Goal: Task Accomplishment & Management: Use online tool/utility

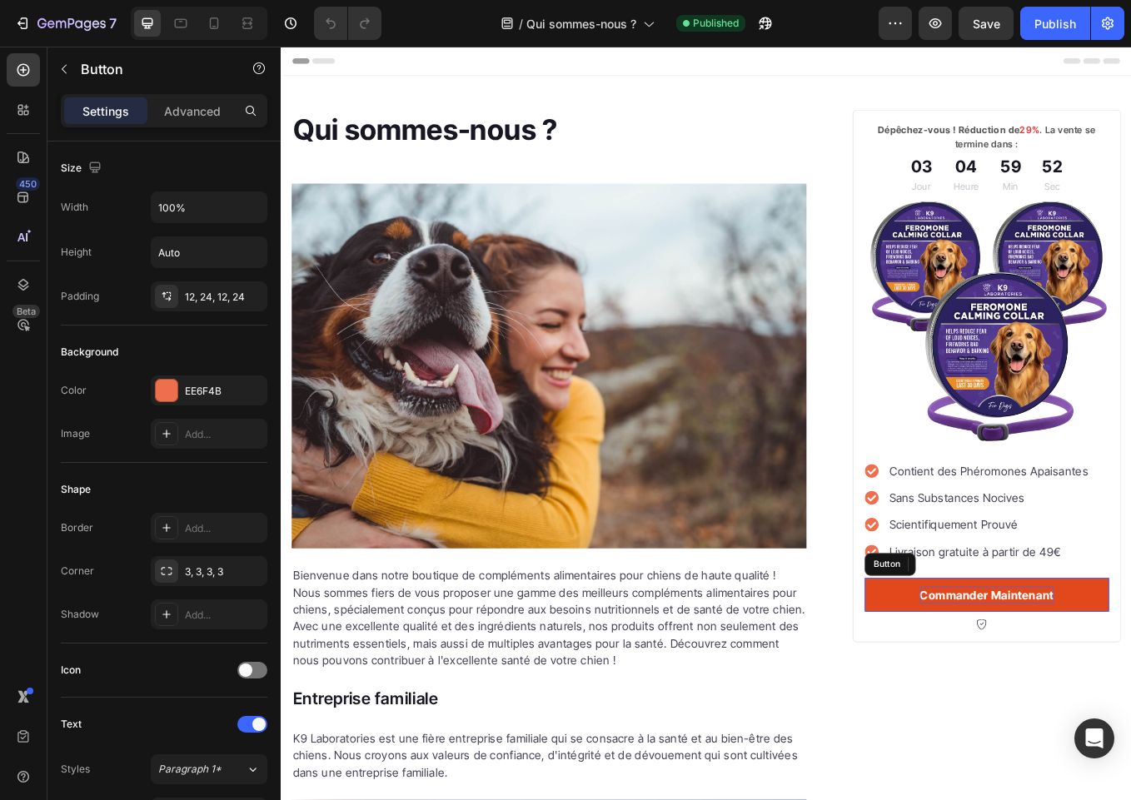
click at [1105, 683] on strong "Commander Maintenant" at bounding box center [1109, 691] width 157 height 17
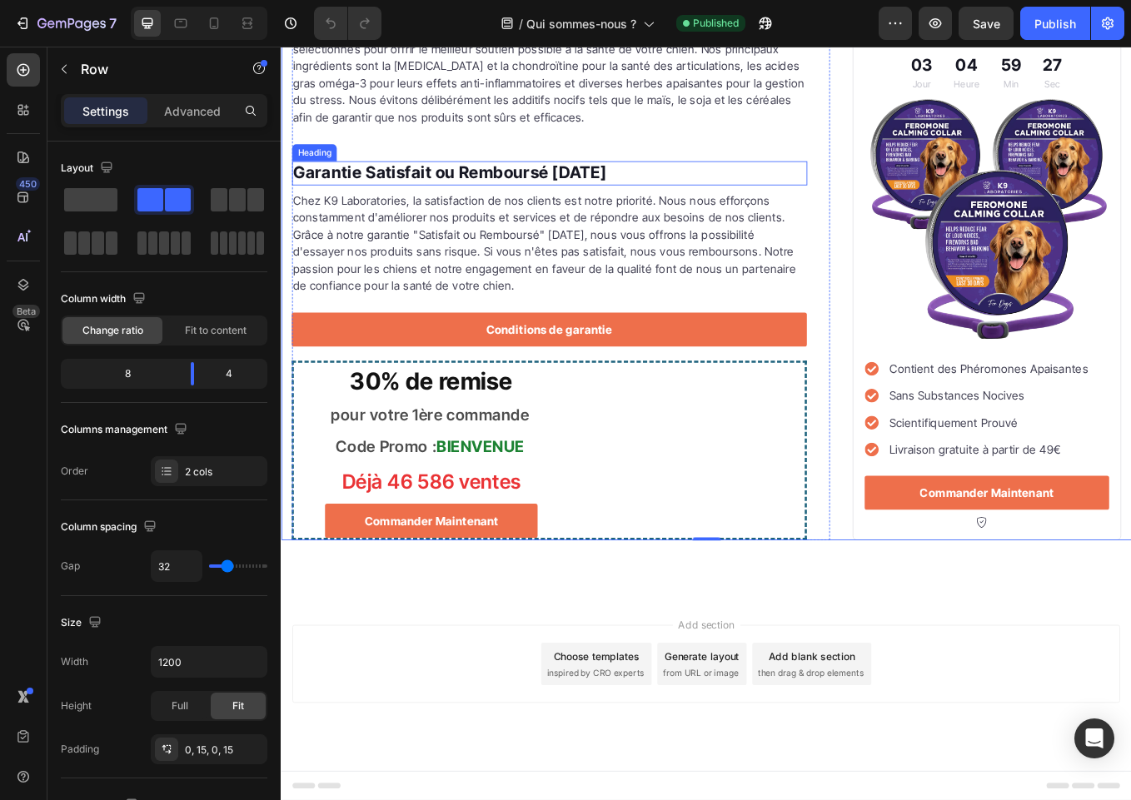
scroll to position [3819, 0]
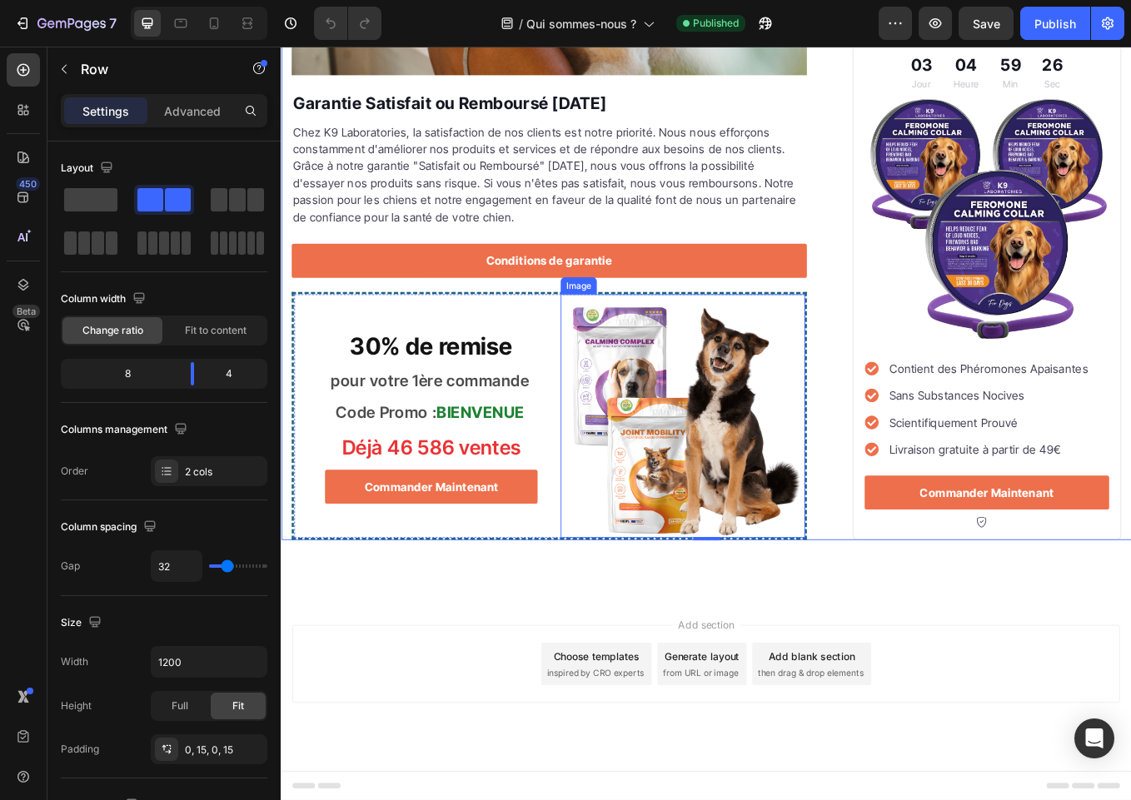
click at [736, 458] on img at bounding box center [752, 480] width 286 height 286
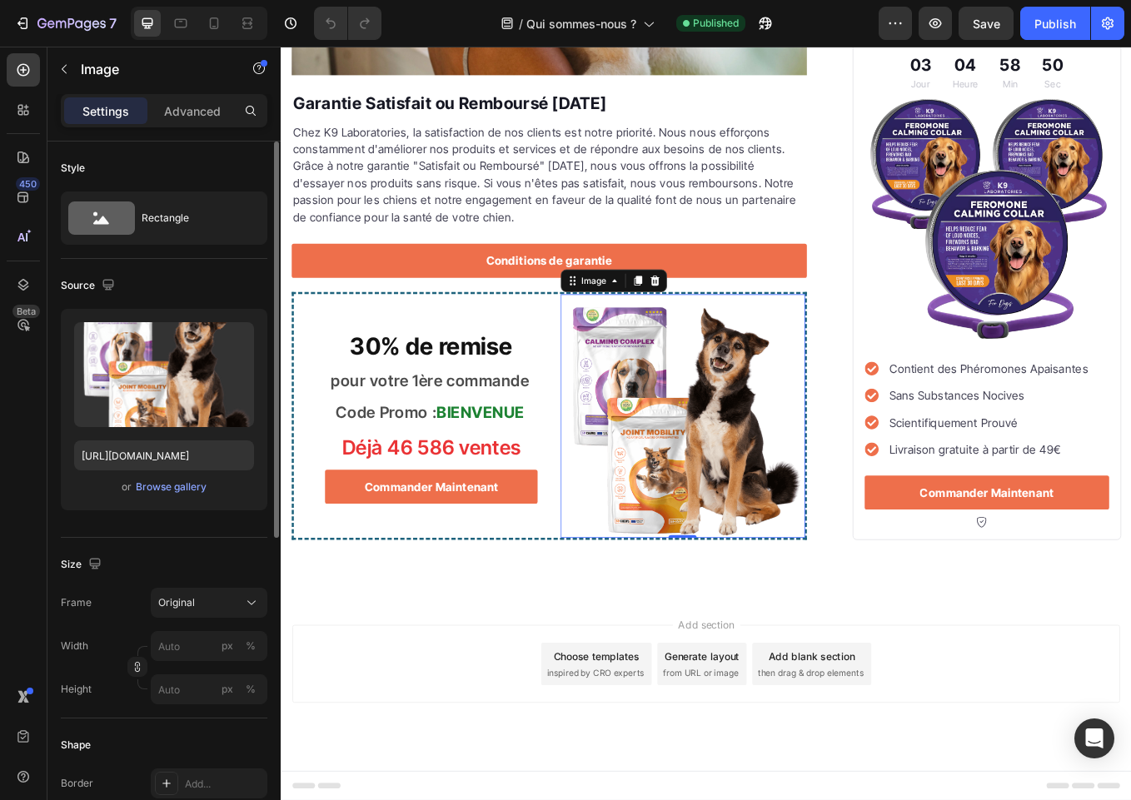
click at [172, 500] on div "Upload Image [URL][DOMAIN_NAME] or Browse gallery" at bounding box center [164, 409] width 206 height 201
click at [175, 490] on div "Browse gallery" at bounding box center [171, 487] width 71 height 15
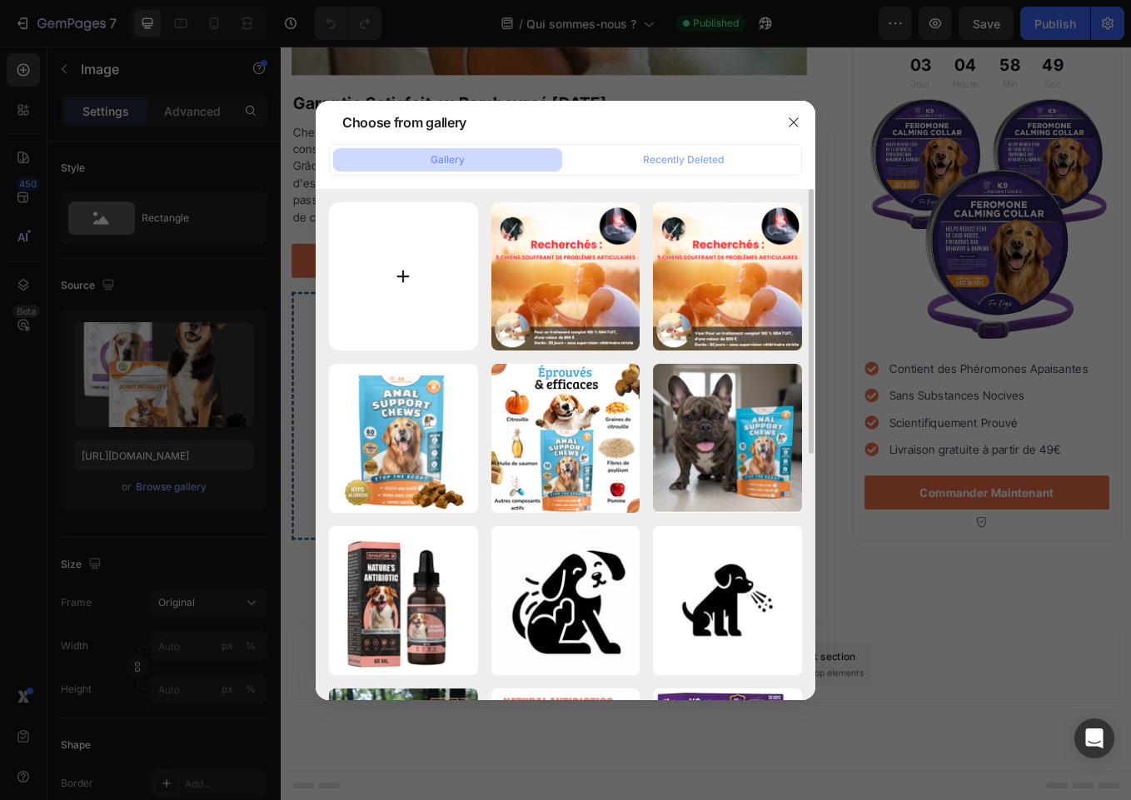
click at [430, 282] on input "file" at bounding box center [403, 276] width 149 height 149
type input "C:\fakepath\unnamed.png"
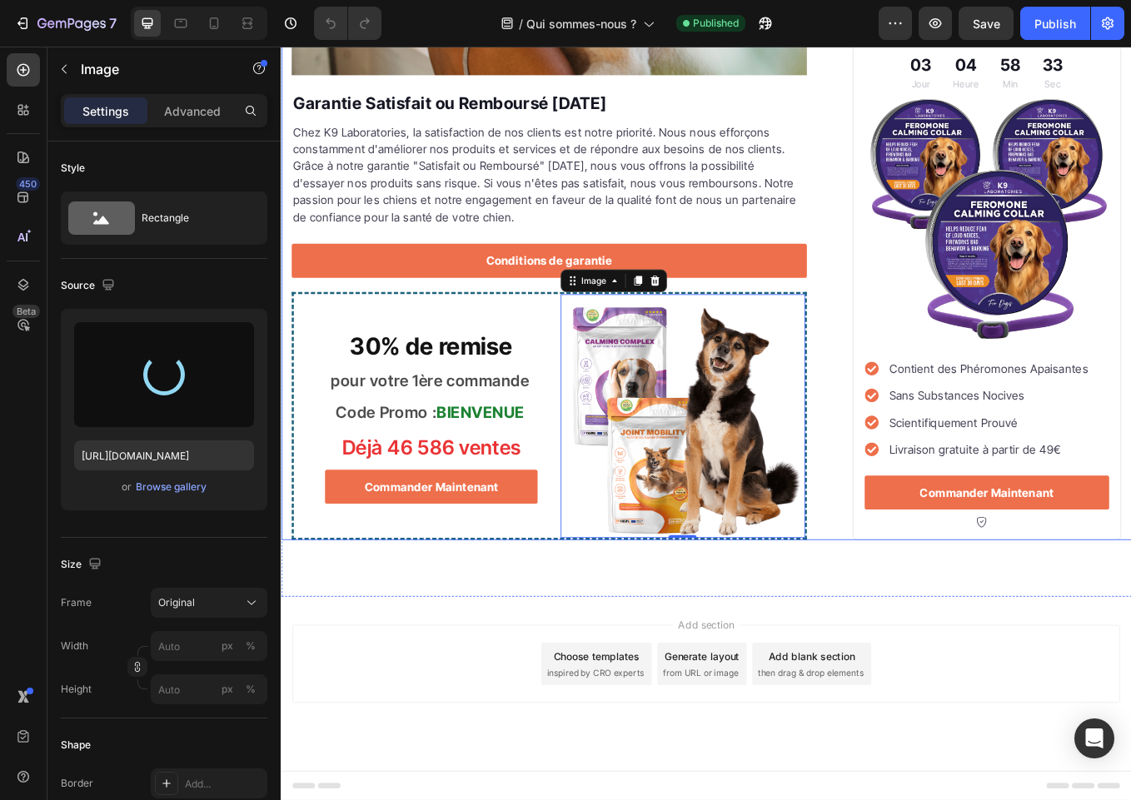
type input "[URL][DOMAIN_NAME]"
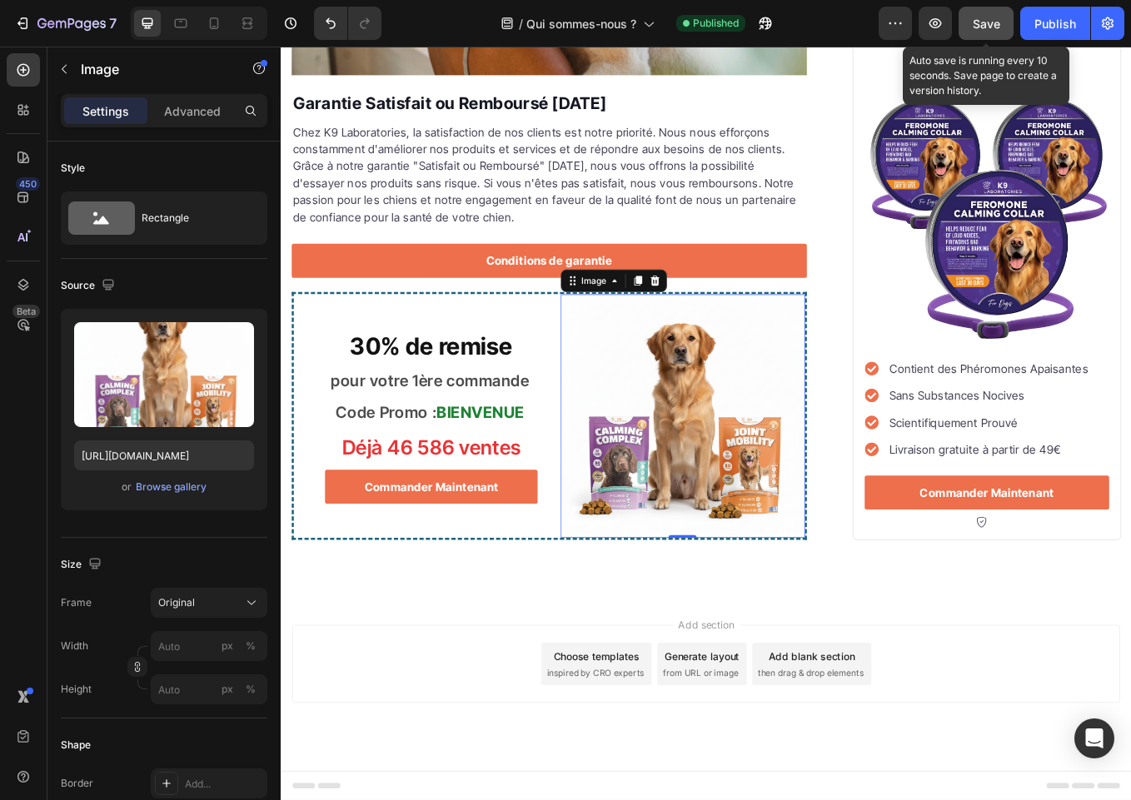
click at [978, 19] on span "Save" at bounding box center [985, 24] width 27 height 14
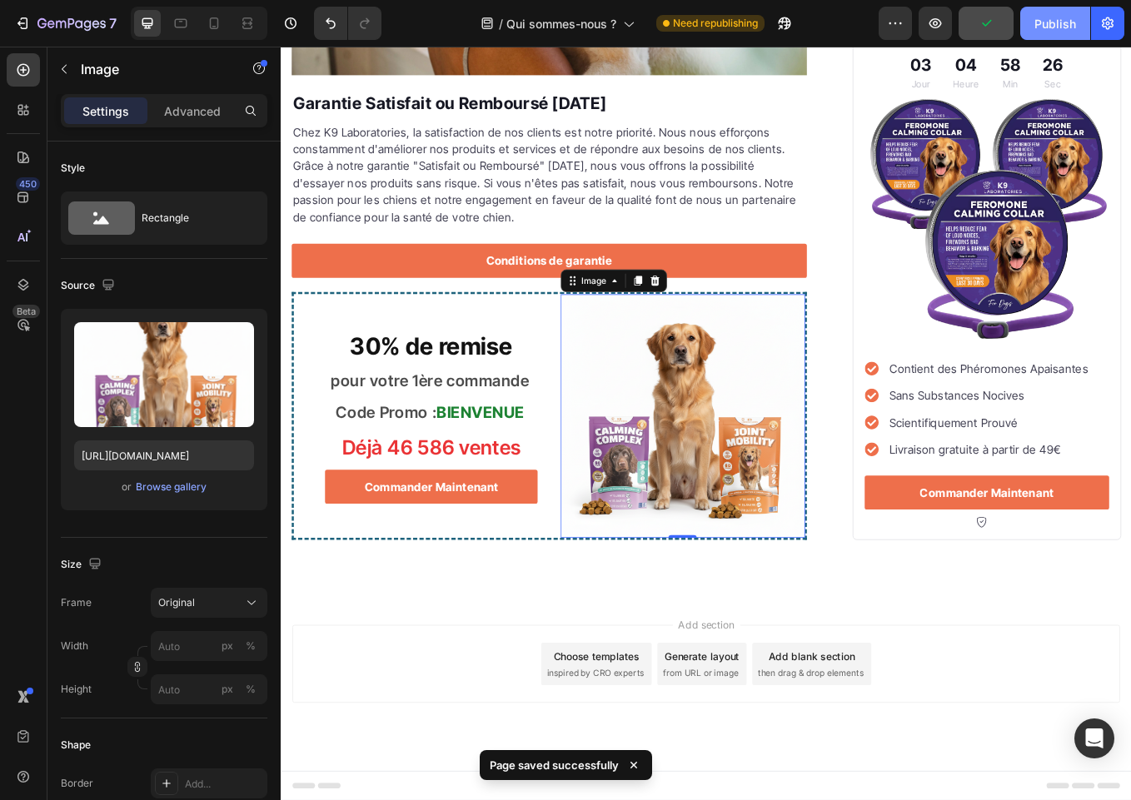
click at [1074, 21] on div "Publish" at bounding box center [1055, 23] width 42 height 17
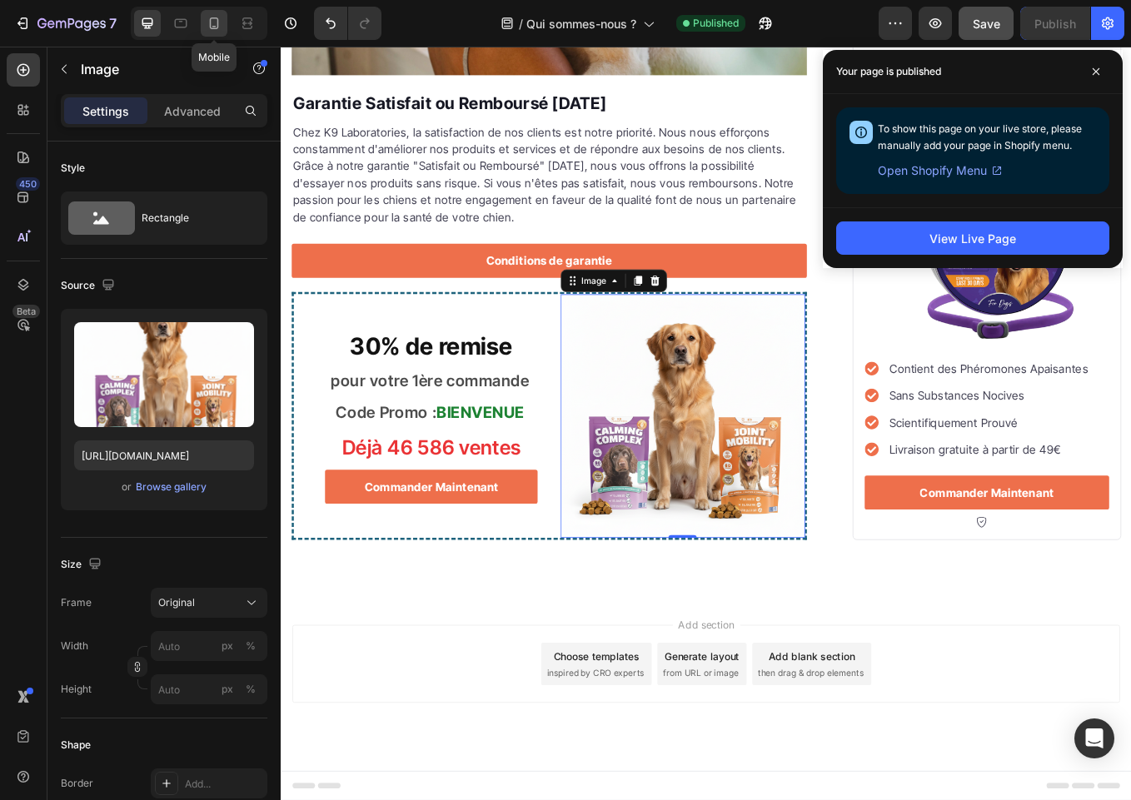
click at [219, 19] on icon at bounding box center [214, 23] width 17 height 17
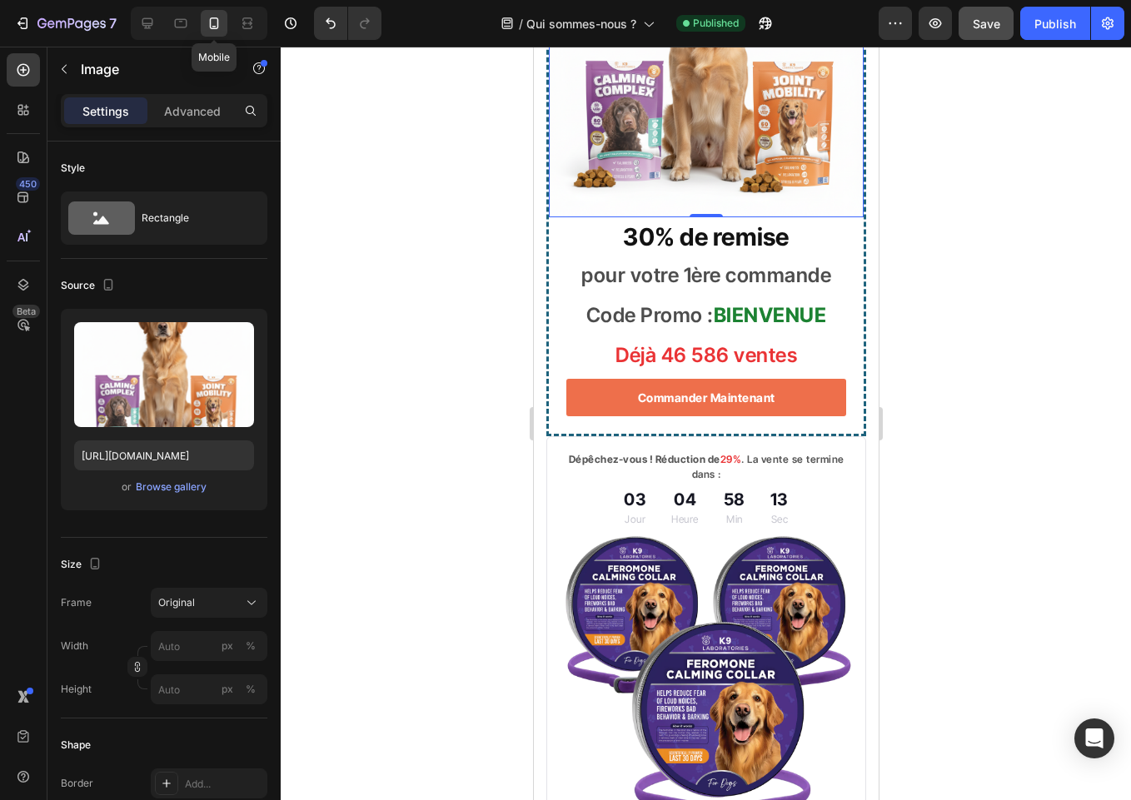
scroll to position [3942, 0]
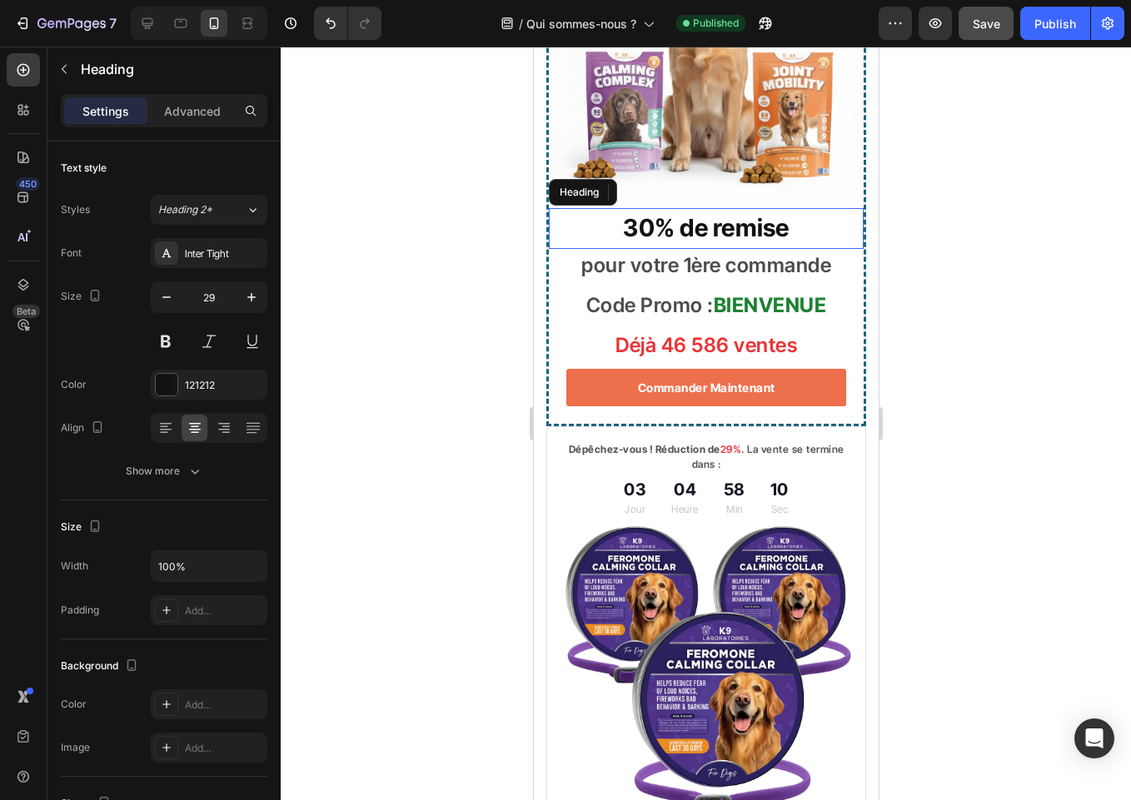
click at [748, 248] on h3 "30% de remise" at bounding box center [705, 228] width 280 height 40
click at [168, 293] on icon "button" at bounding box center [166, 297] width 17 height 17
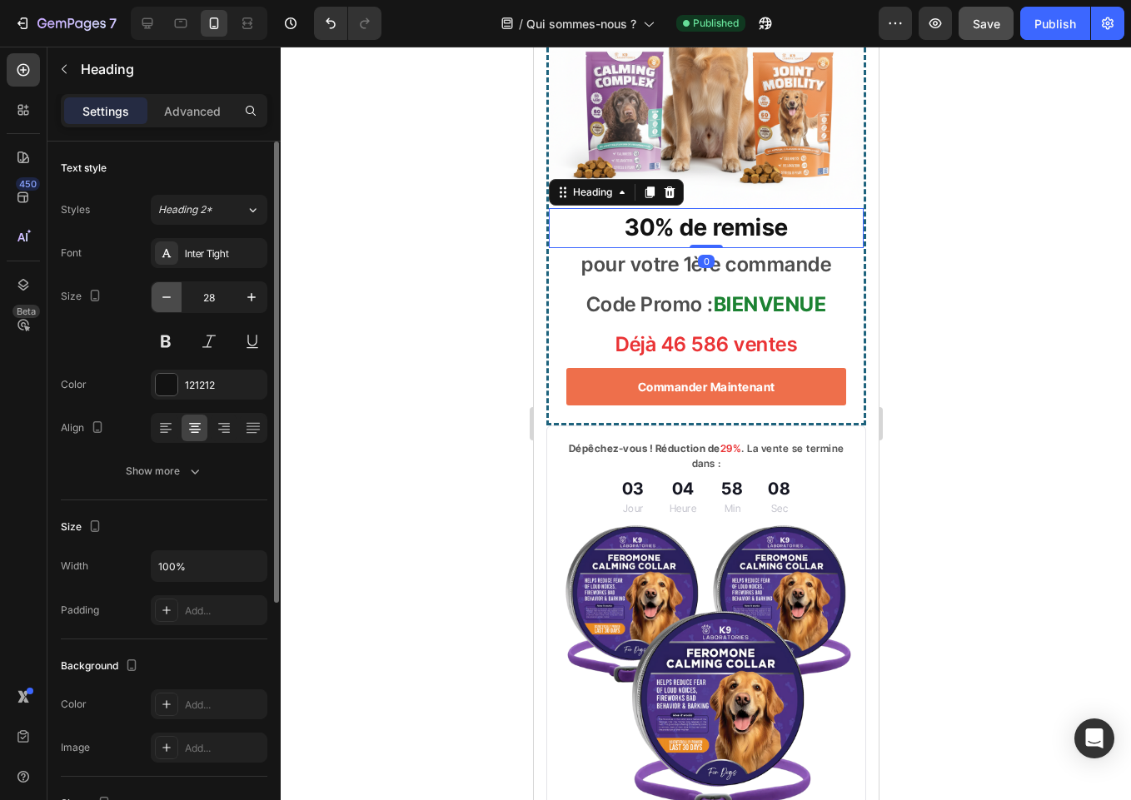
click at [168, 293] on icon "button" at bounding box center [166, 297] width 17 height 17
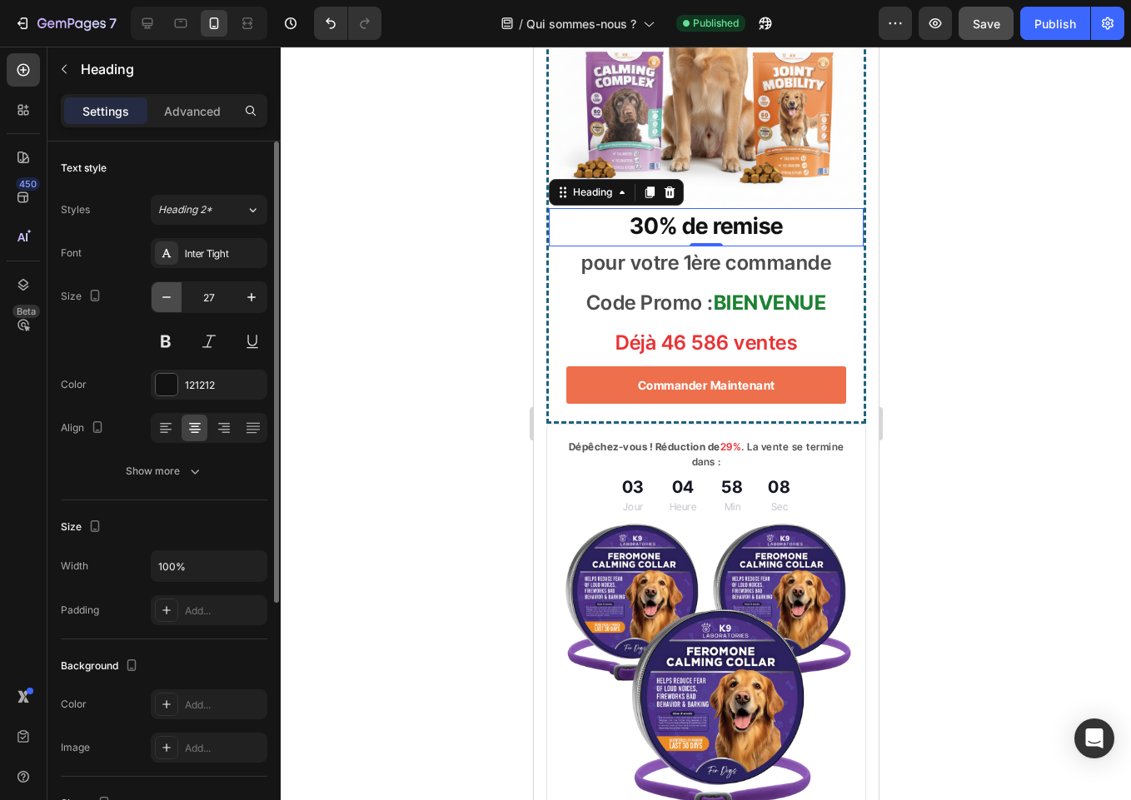
click at [168, 293] on icon "button" at bounding box center [166, 297] width 17 height 17
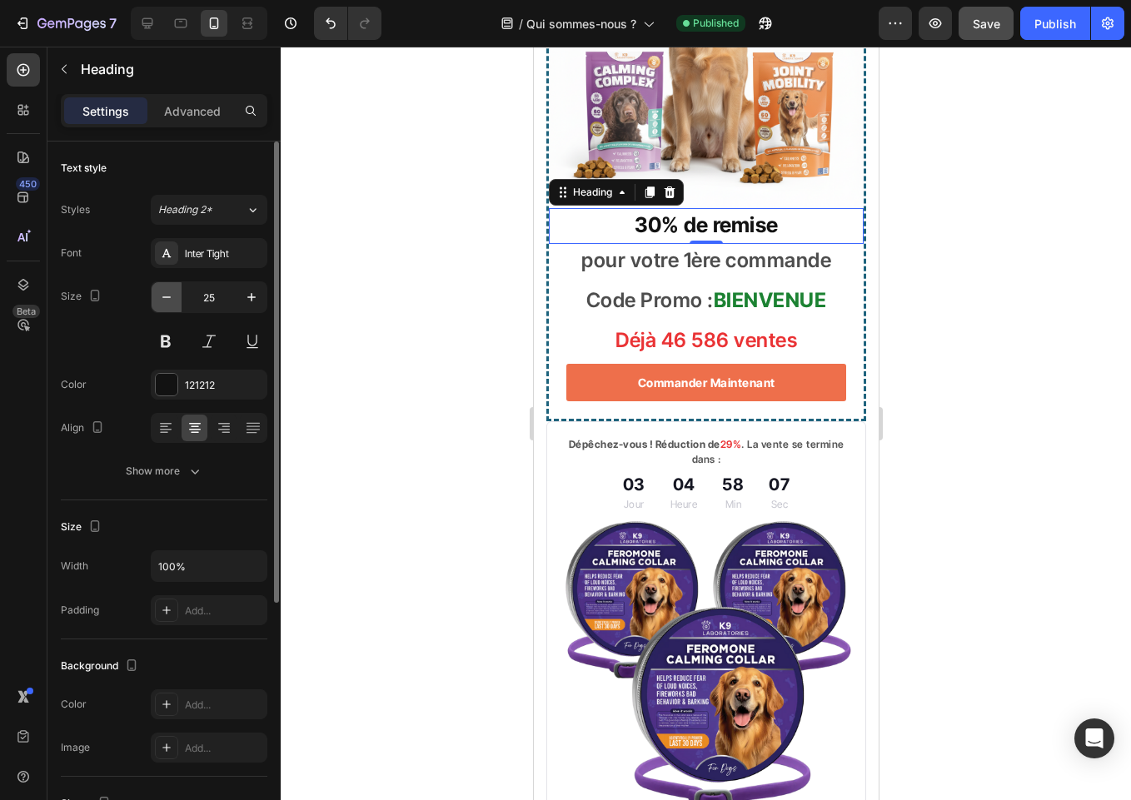
click at [168, 293] on icon "button" at bounding box center [166, 297] width 17 height 17
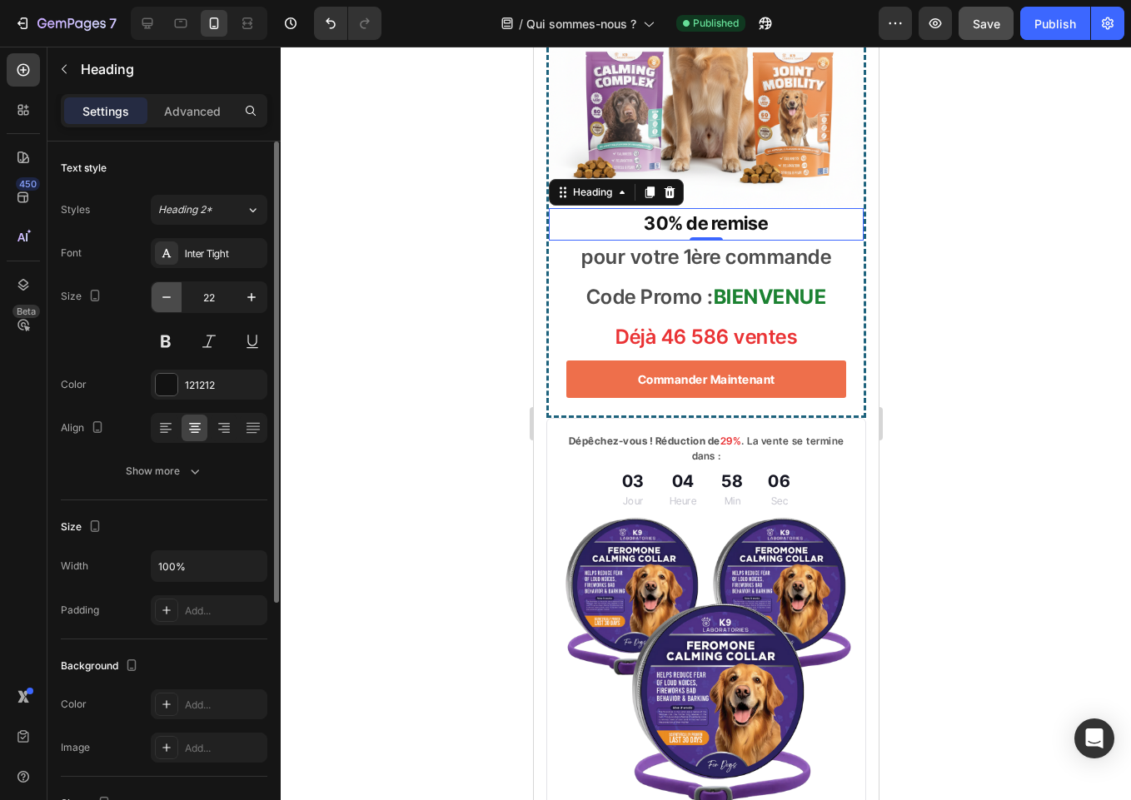
click at [168, 293] on icon "button" at bounding box center [166, 297] width 17 height 17
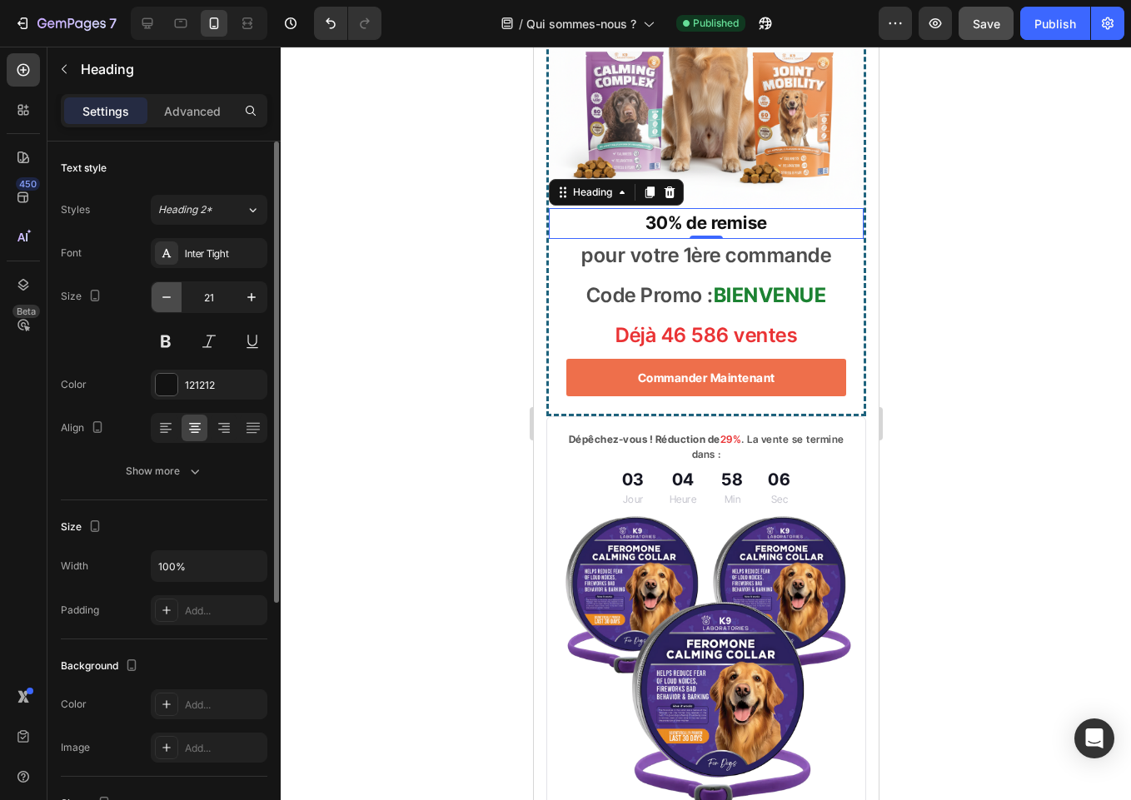
click at [168, 293] on icon "button" at bounding box center [166, 297] width 17 height 17
type input "20"
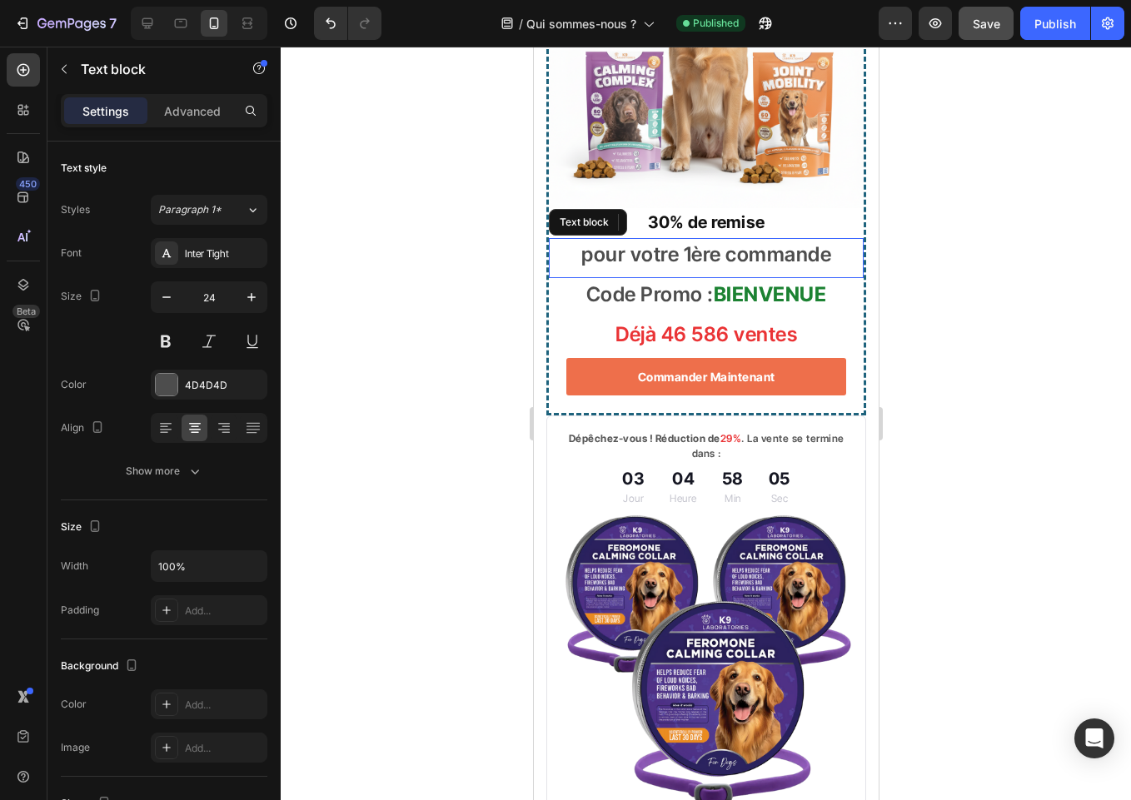
click at [656, 270] on p "pour votre 1ère commande" at bounding box center [705, 255] width 276 height 30
click at [179, 299] on button "button" at bounding box center [167, 297] width 30 height 30
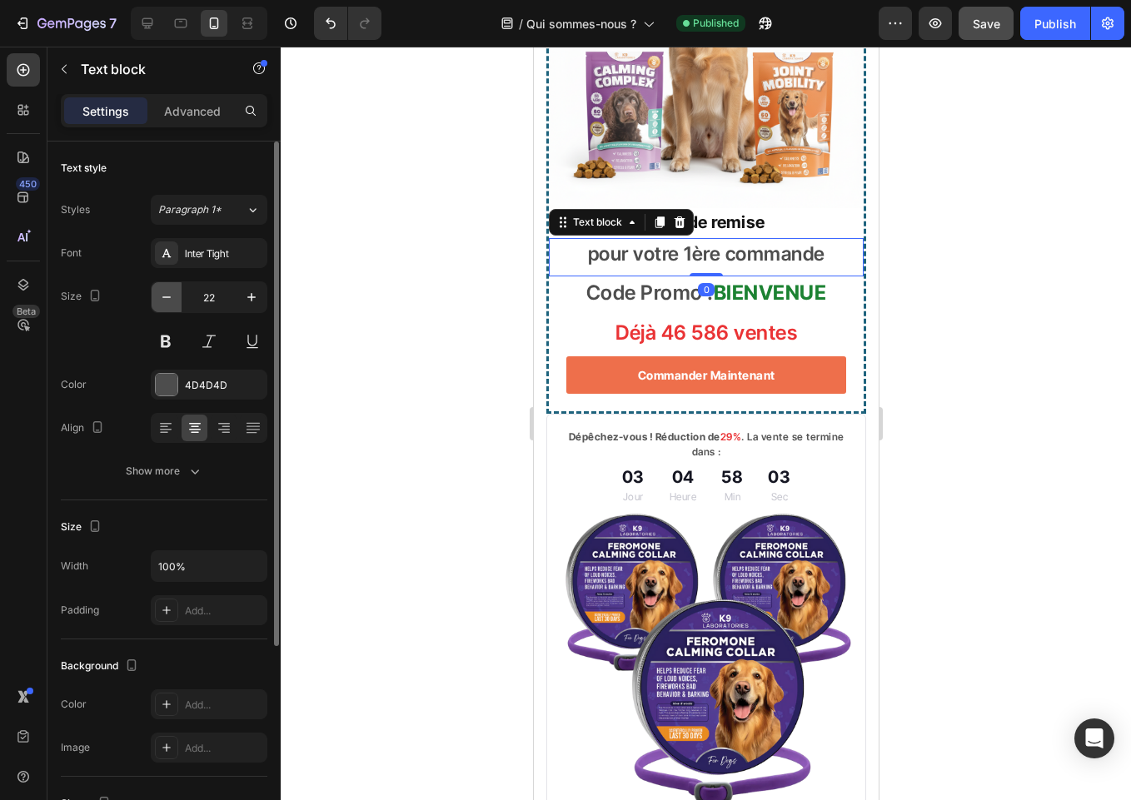
click at [179, 299] on button "button" at bounding box center [167, 297] width 30 height 30
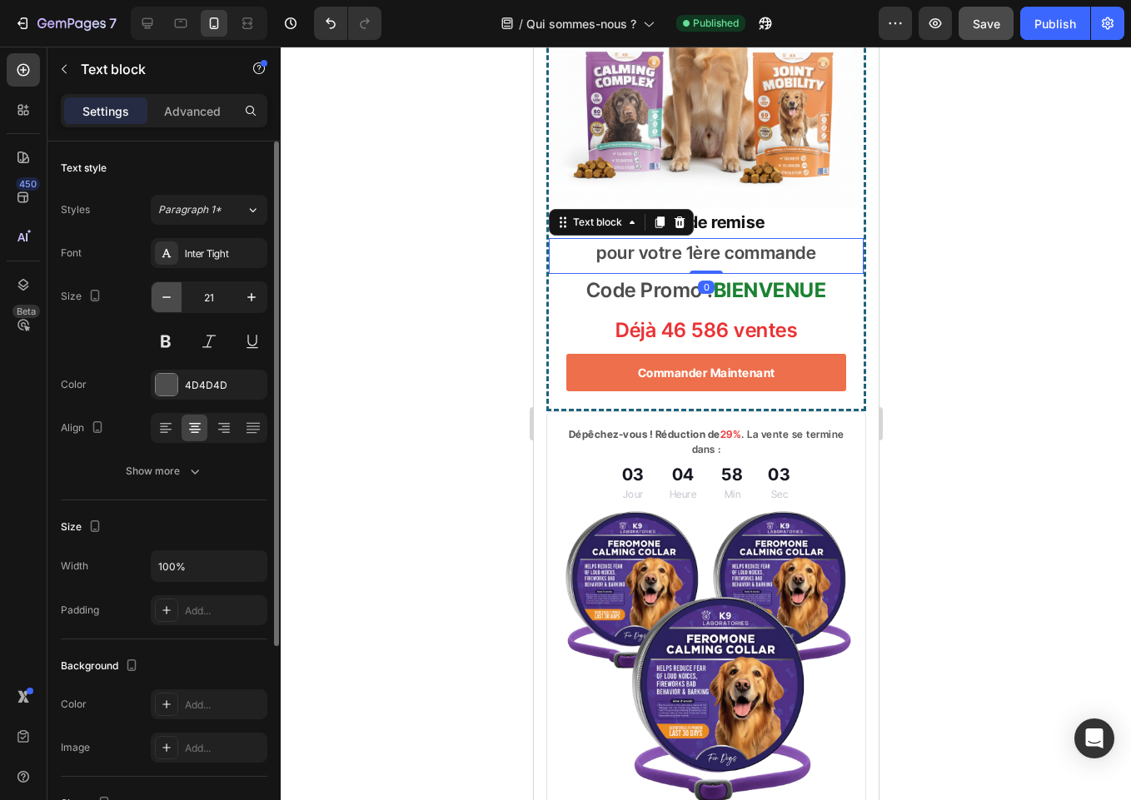
click at [179, 299] on button "button" at bounding box center [167, 297] width 30 height 30
type input "19"
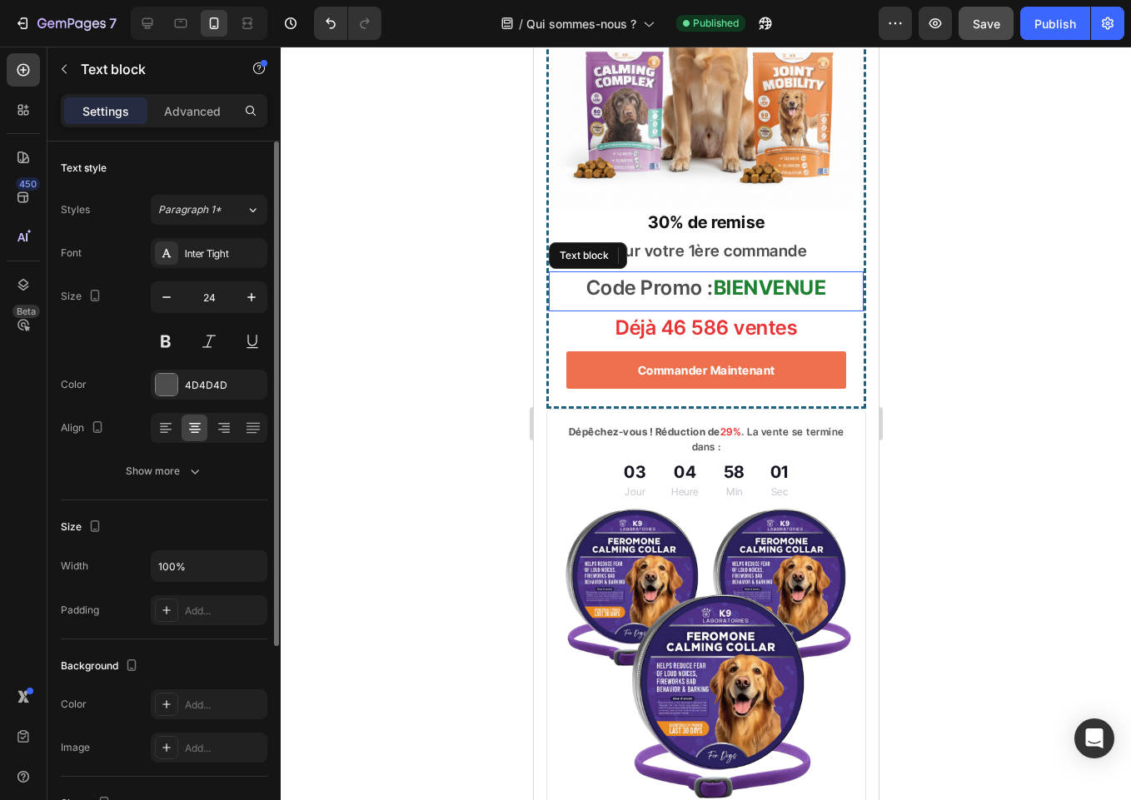
click at [637, 303] on p "Code Promo : BIENVENUE" at bounding box center [705, 288] width 276 height 30
click at [160, 306] on button "button" at bounding box center [167, 297] width 30 height 30
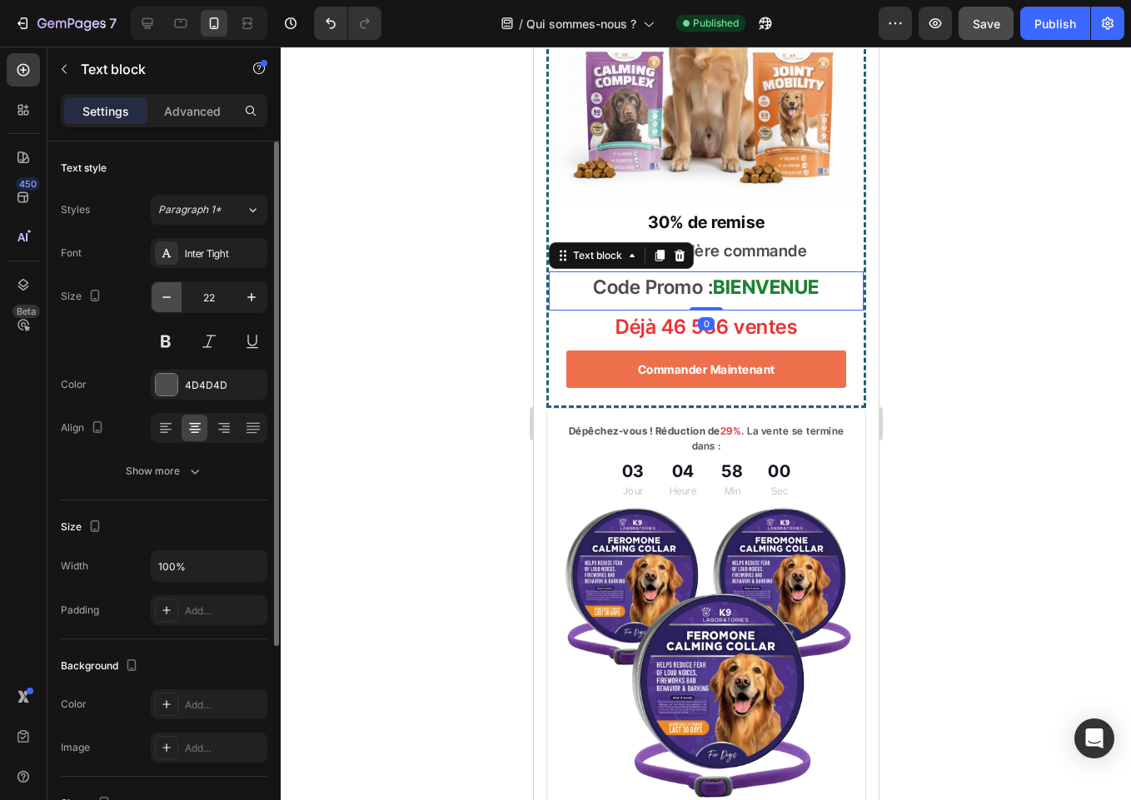
click at [160, 306] on button "button" at bounding box center [167, 297] width 30 height 30
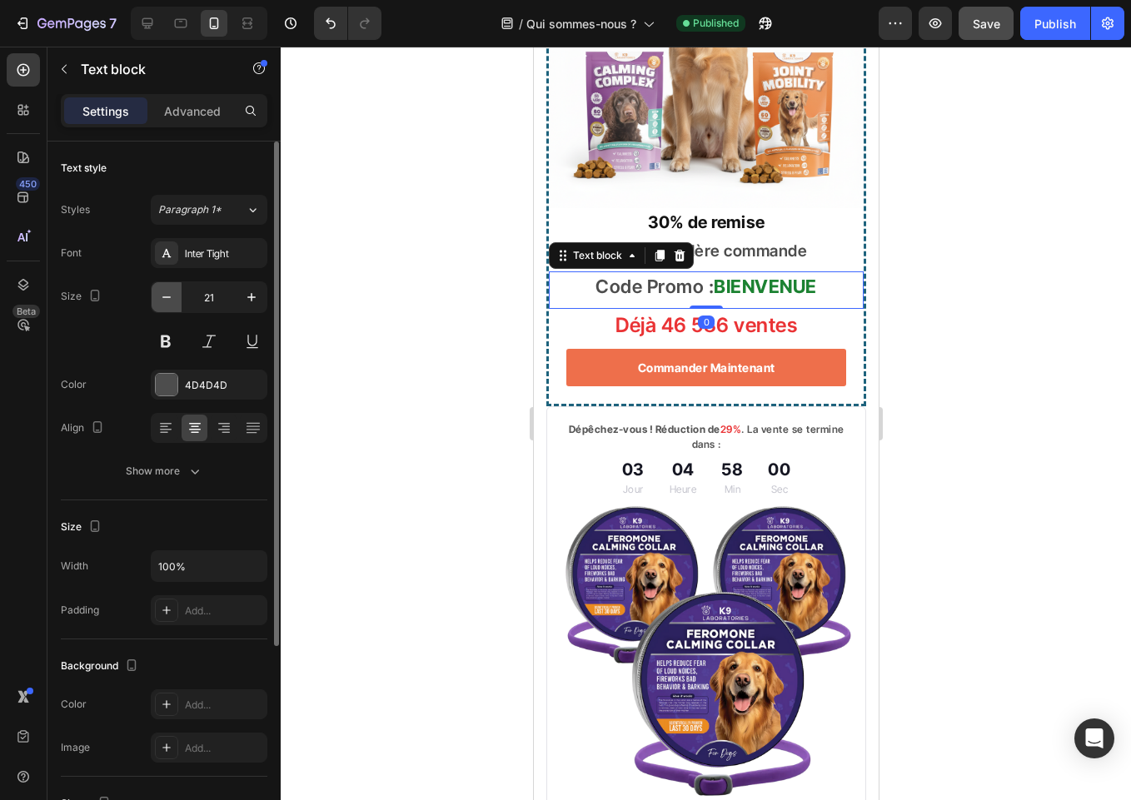
click at [160, 306] on button "button" at bounding box center [167, 297] width 30 height 30
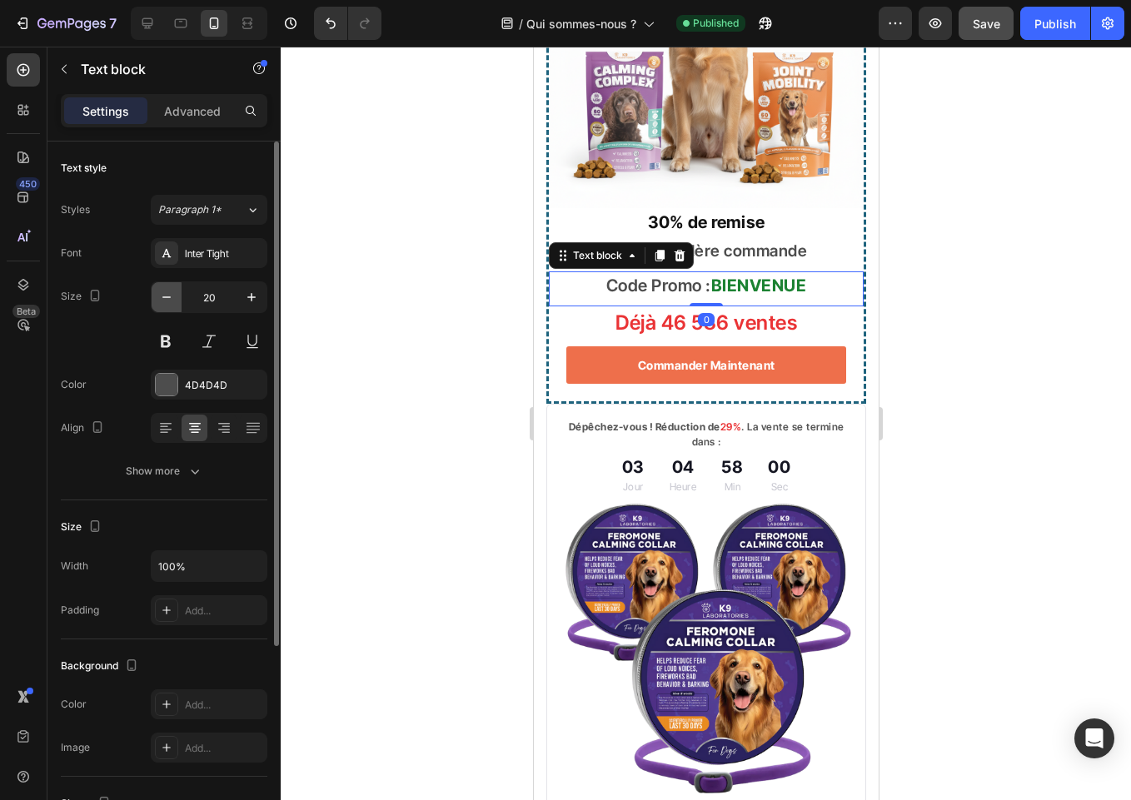
click at [160, 306] on button "button" at bounding box center [167, 297] width 30 height 30
type input "19"
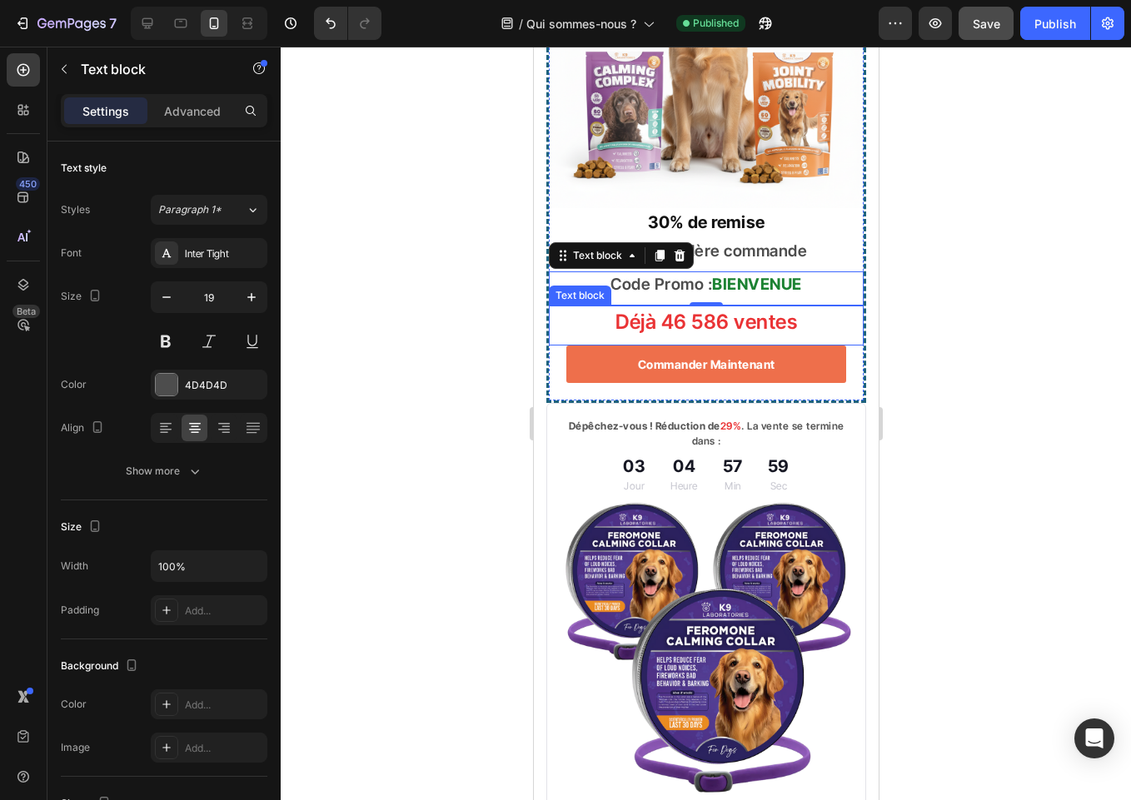
click at [729, 337] on p "Déjà 46 586 ventes" at bounding box center [705, 322] width 276 height 30
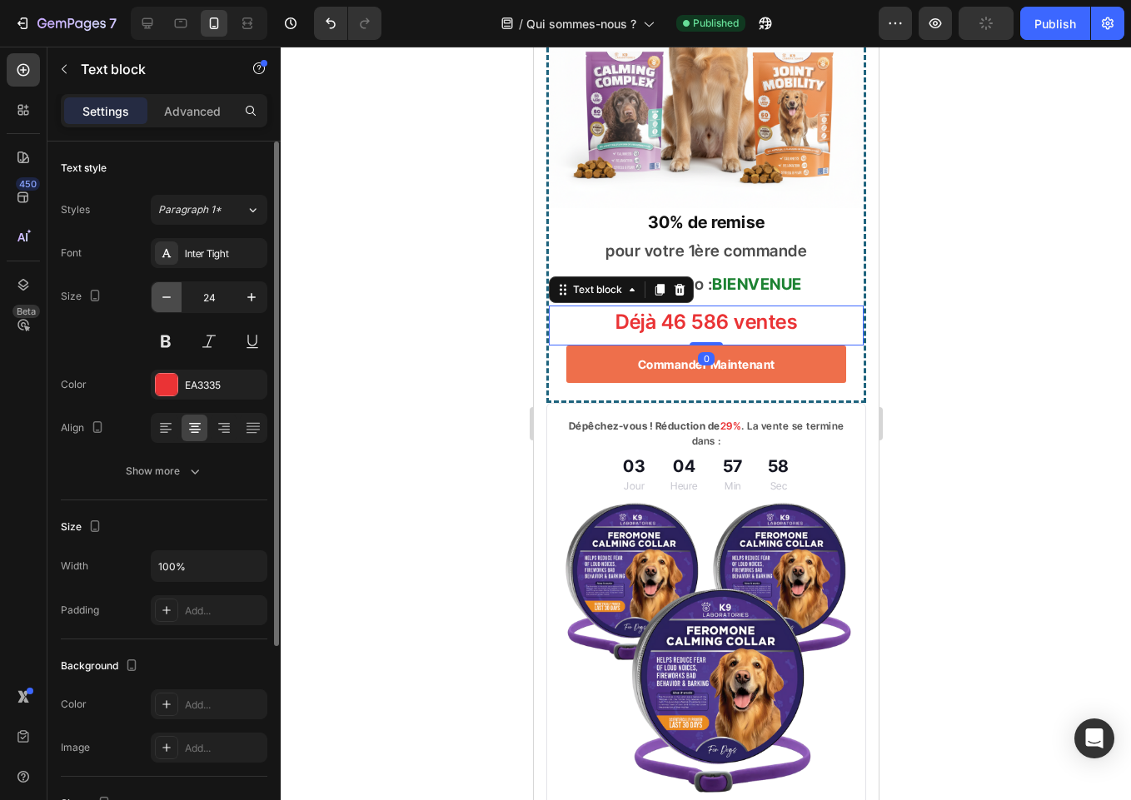
click at [164, 301] on icon "button" at bounding box center [166, 297] width 17 height 17
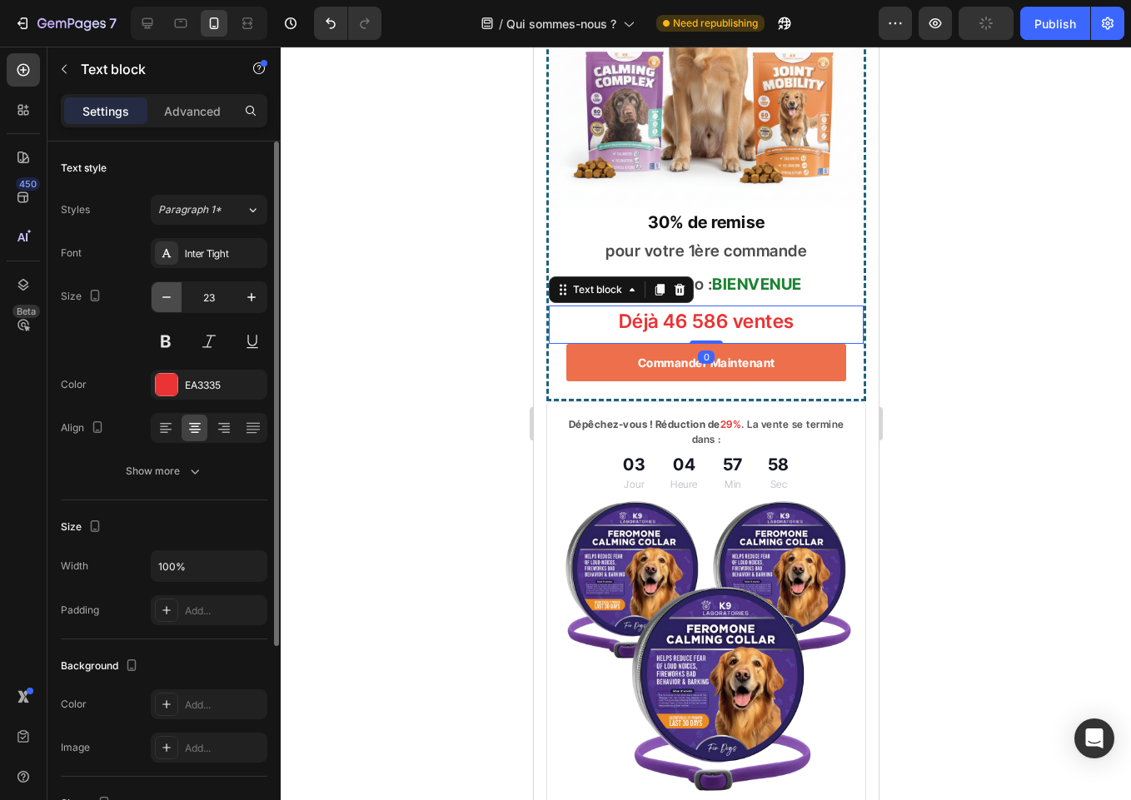
click at [164, 301] on icon "button" at bounding box center [166, 297] width 17 height 17
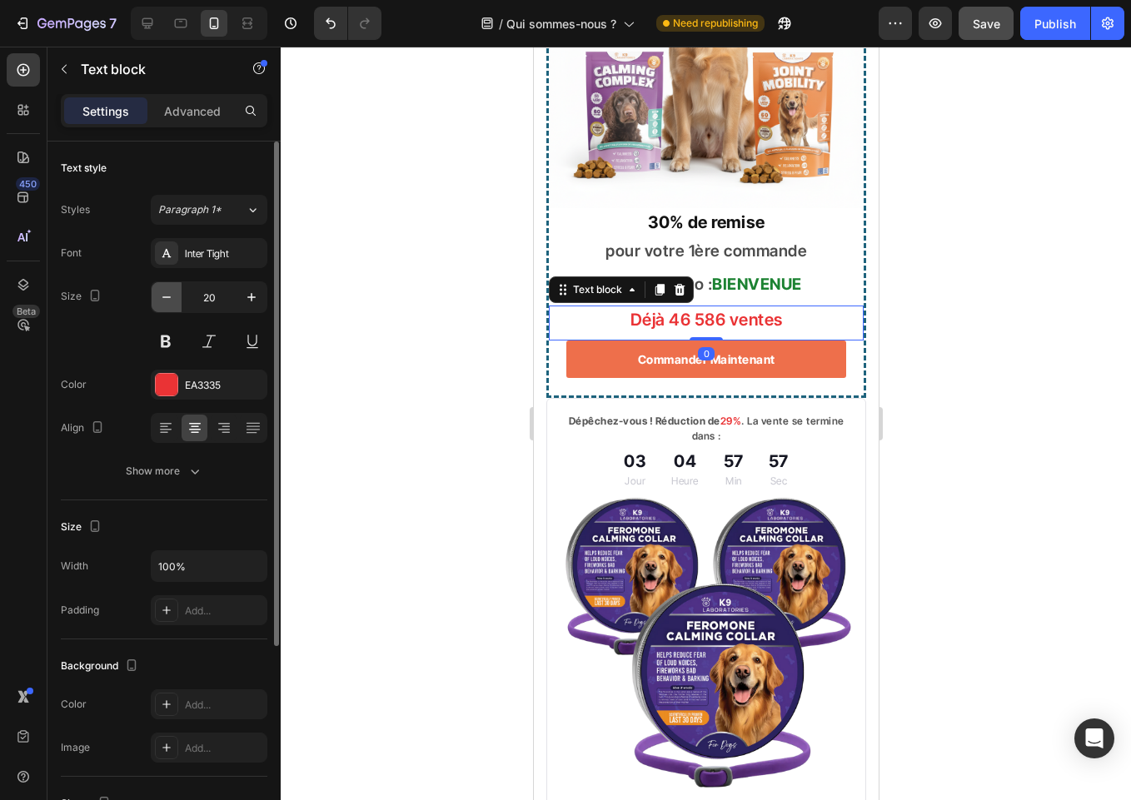
click at [164, 301] on icon "button" at bounding box center [166, 297] width 17 height 17
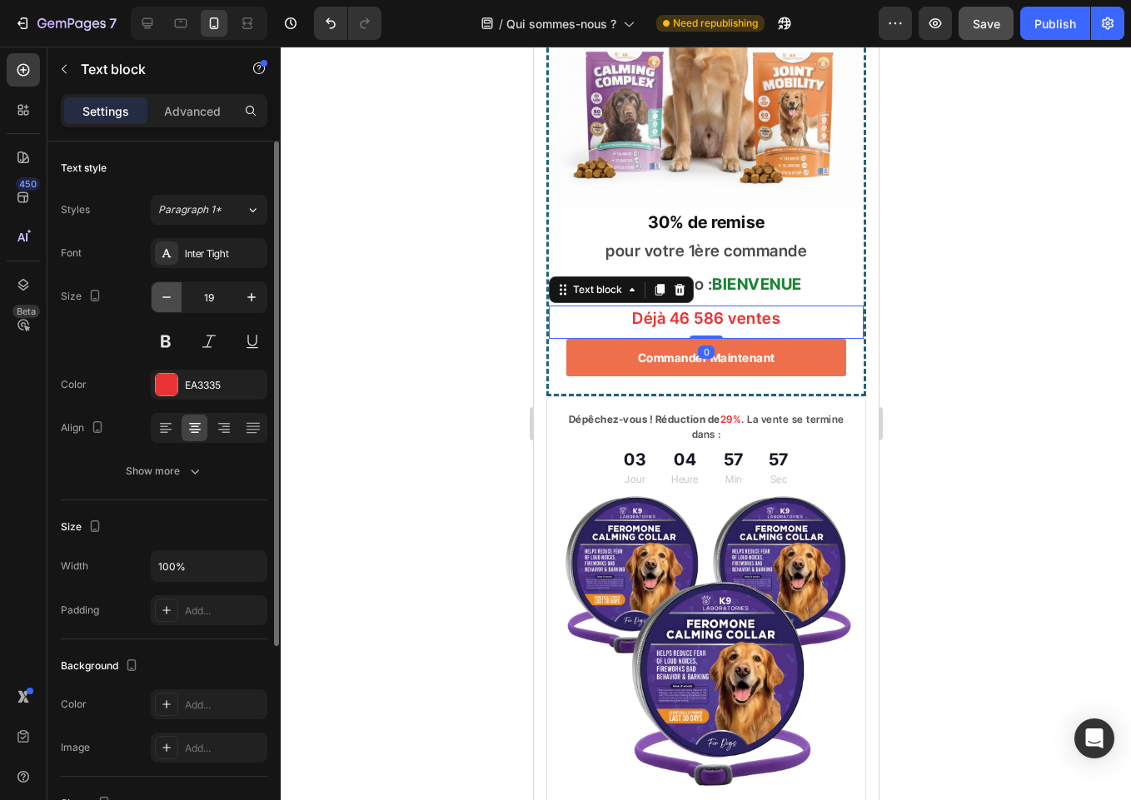
type input "18"
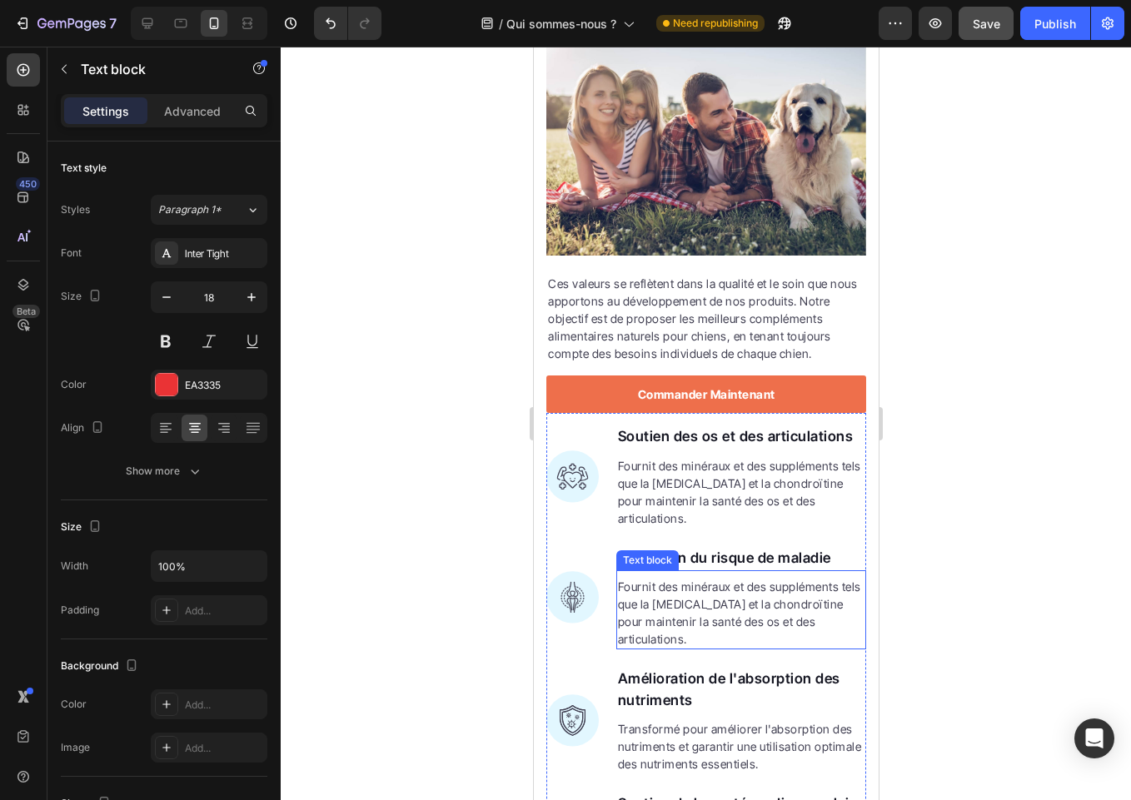
scroll to position [0, 0]
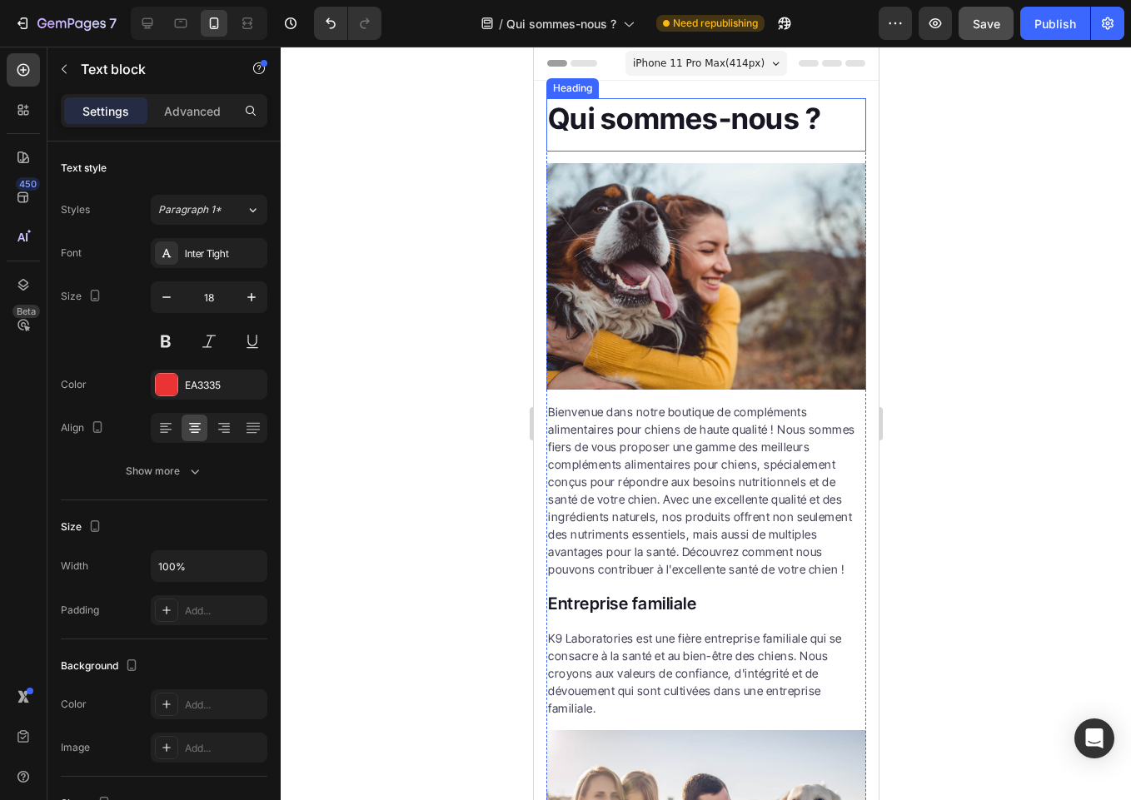
click at [697, 127] on strong "Qui sommes-nous ?" at bounding box center [683, 118] width 273 height 35
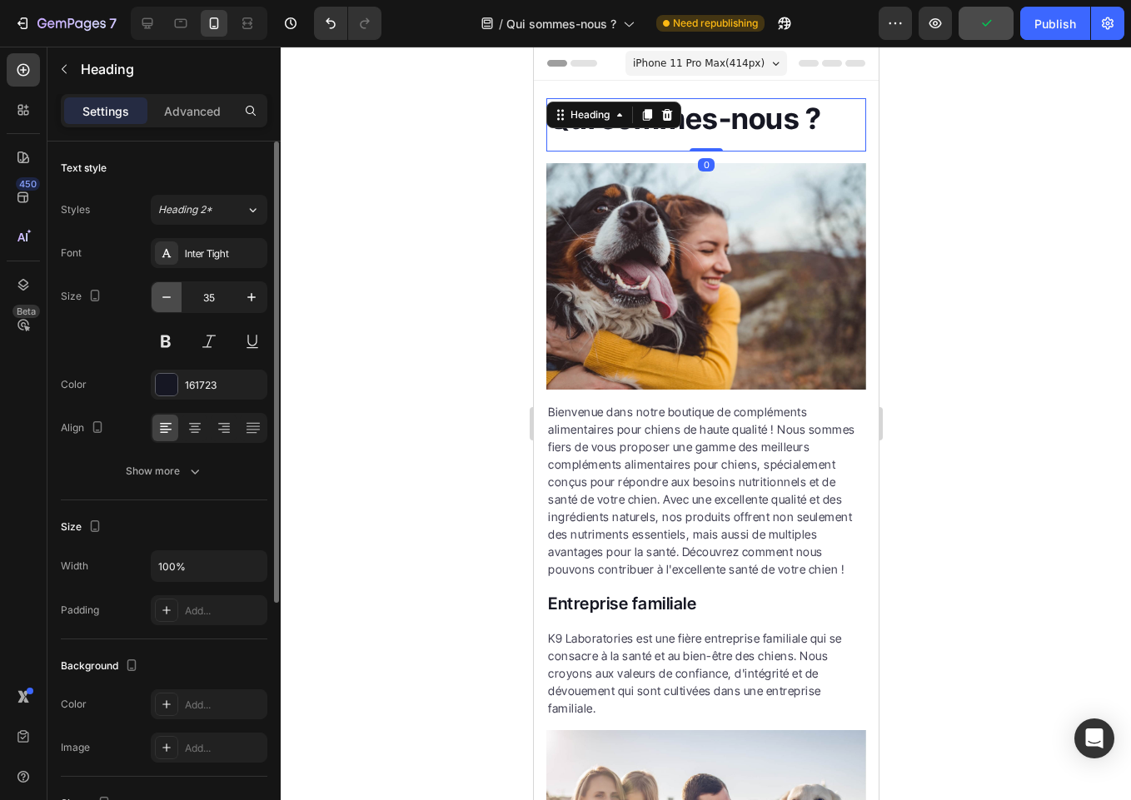
click at [167, 291] on icon "button" at bounding box center [166, 297] width 17 height 17
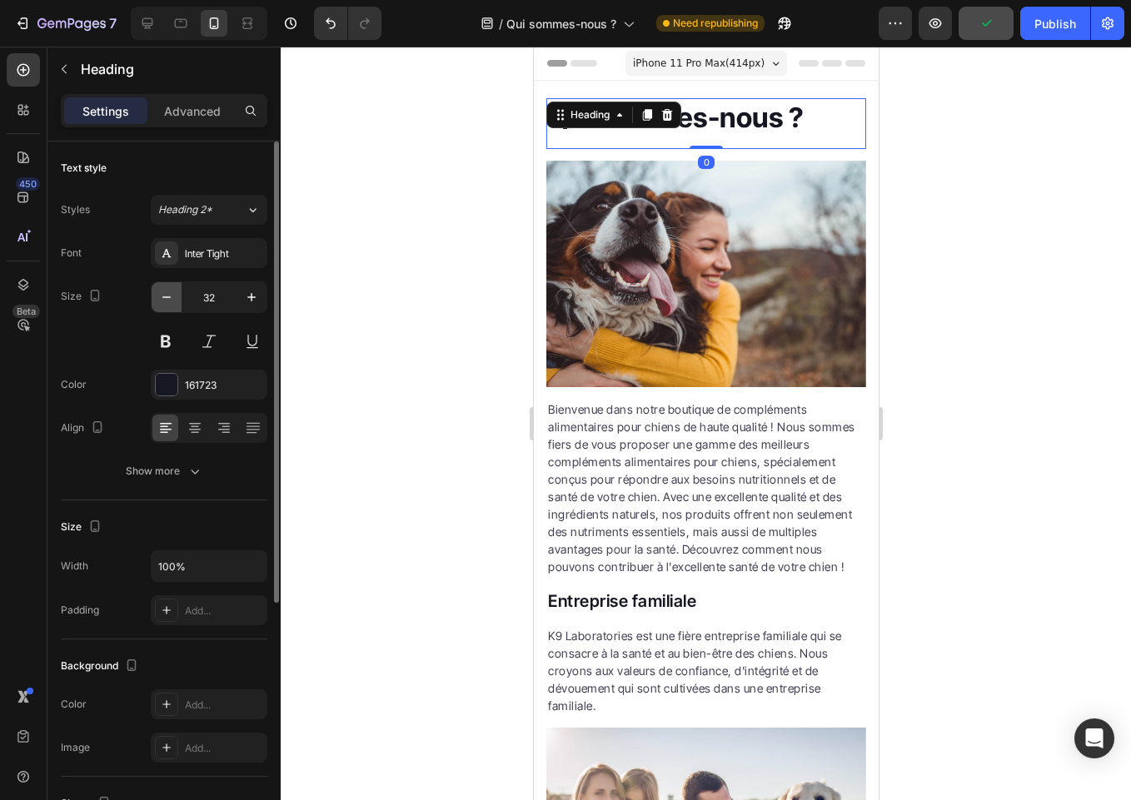
click at [167, 291] on icon "button" at bounding box center [166, 297] width 17 height 17
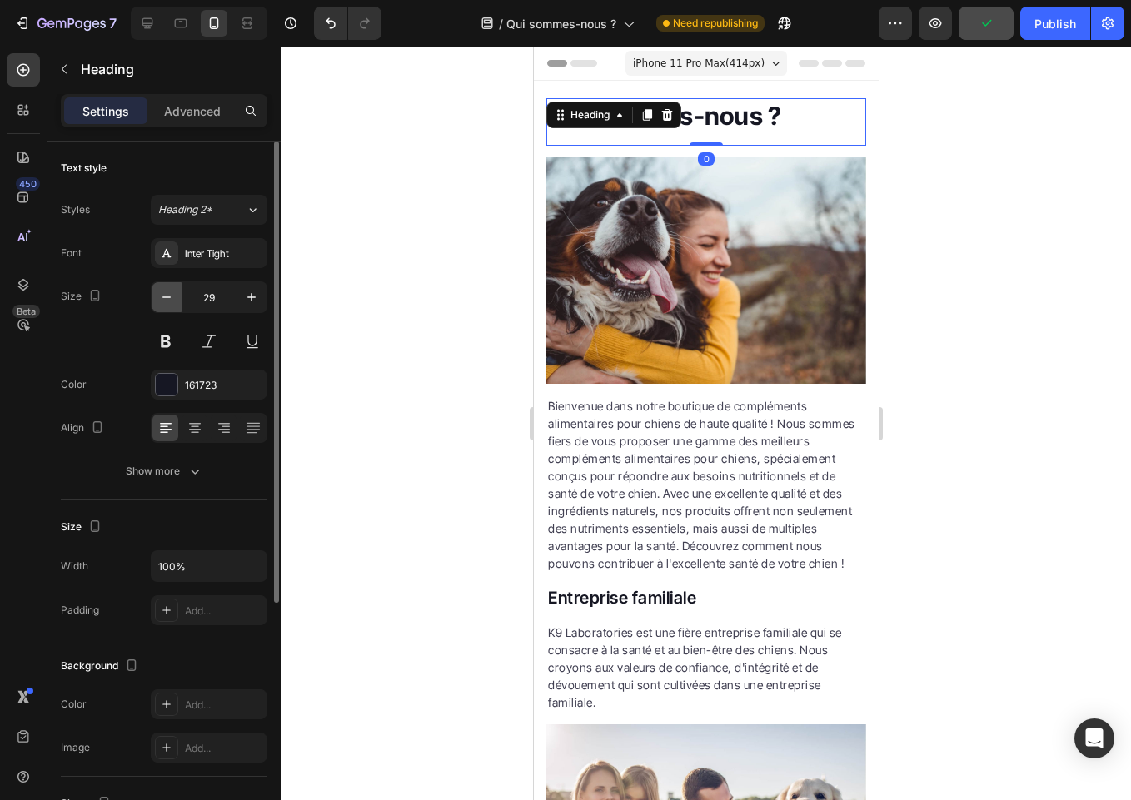
click at [168, 291] on icon "button" at bounding box center [166, 297] width 17 height 17
type input "28"
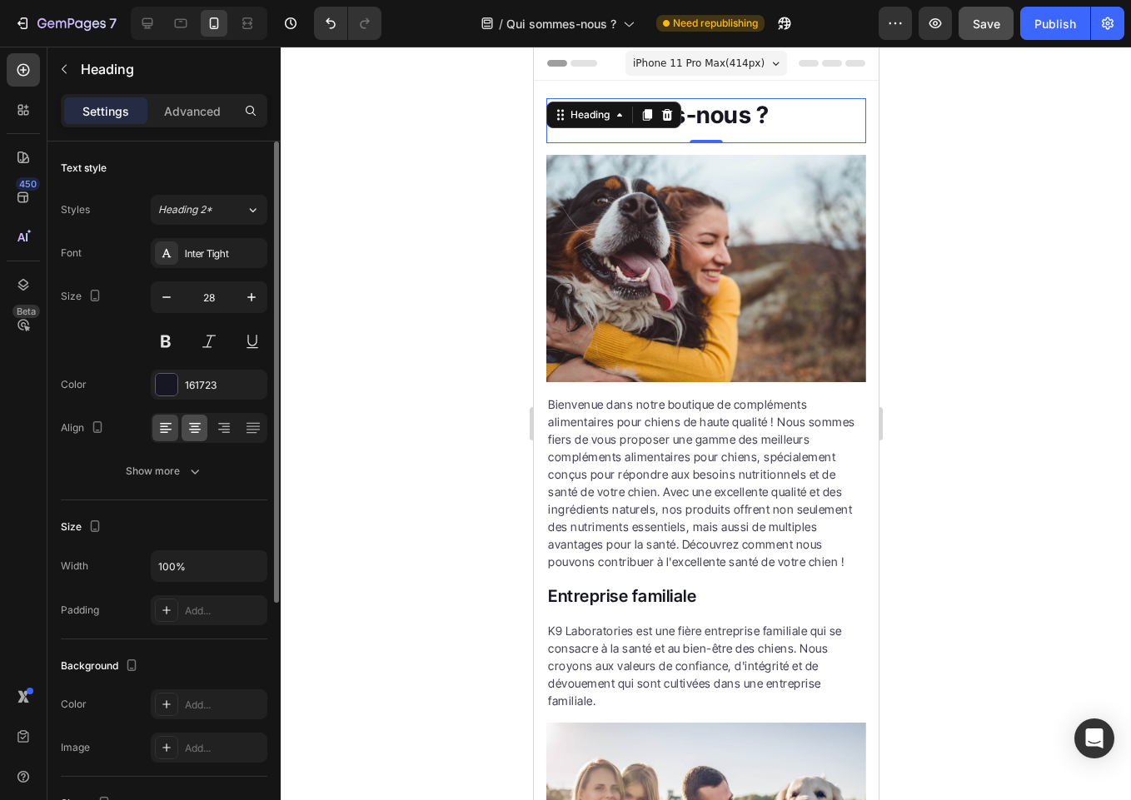
click at [205, 425] on div at bounding box center [195, 428] width 26 height 27
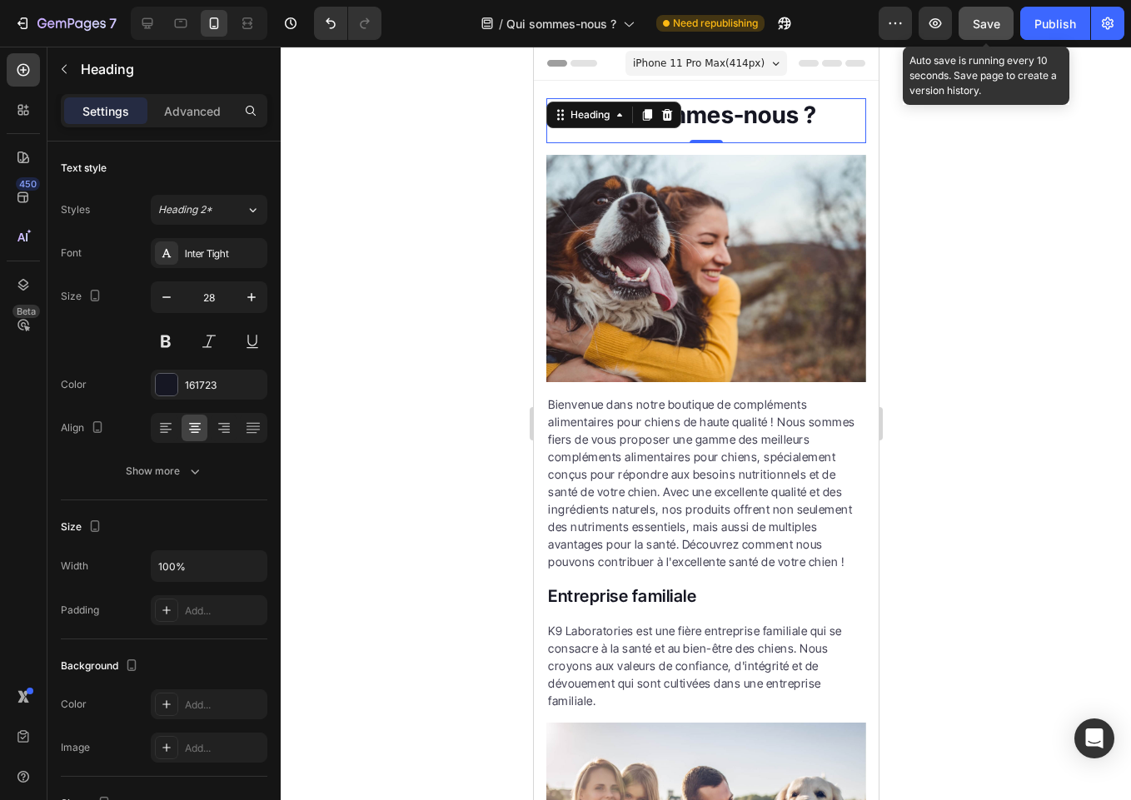
click at [1002, 22] on button "Save" at bounding box center [985, 23] width 55 height 33
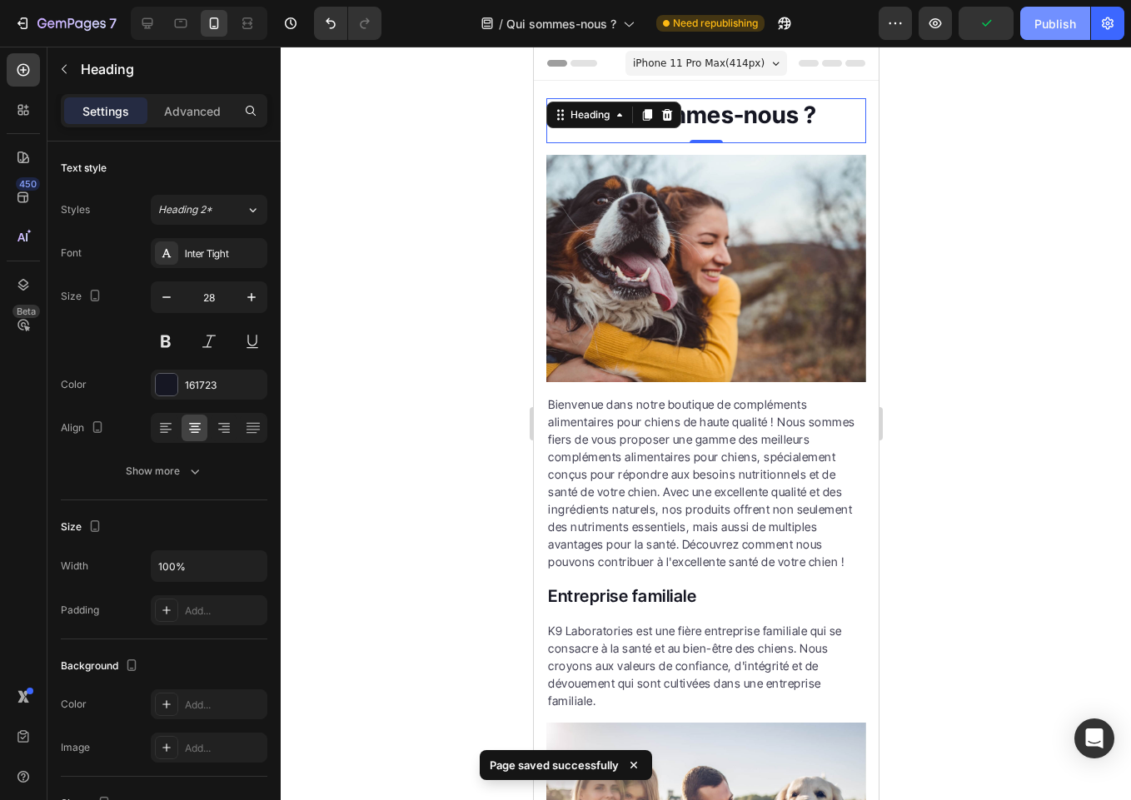
click at [1042, 22] on div "Publish" at bounding box center [1055, 23] width 42 height 17
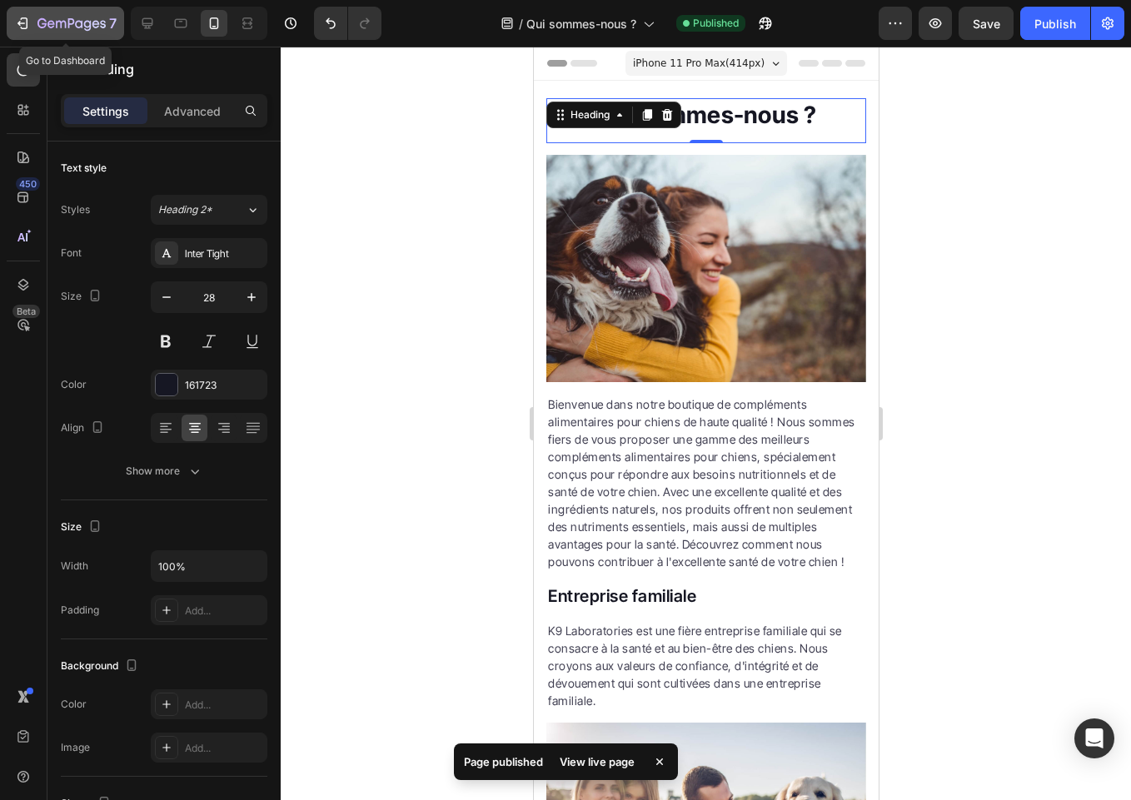
click at [23, 19] on icon "button" at bounding box center [22, 23] width 17 height 17
